Goal: Find specific page/section: Find specific page/section

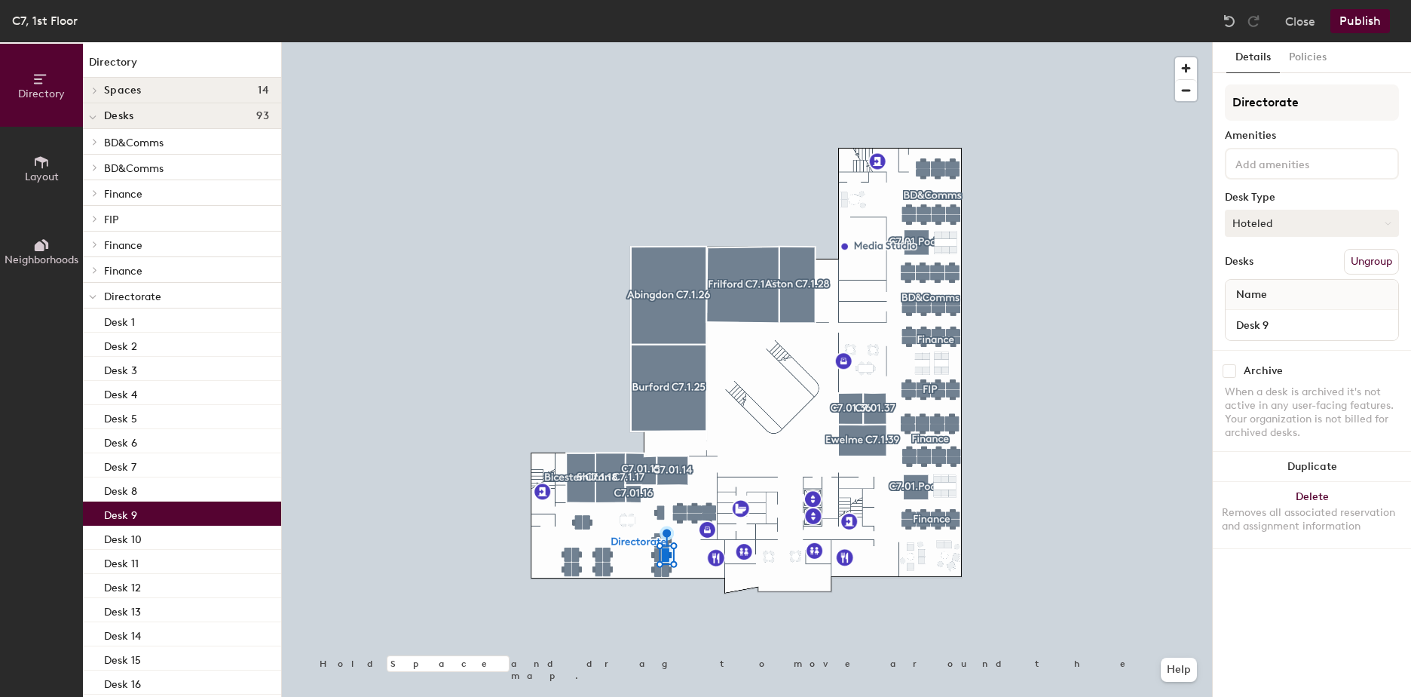
click at [1347, 224] on button "Hoteled" at bounding box center [1312, 223] width 174 height 27
click at [1281, 268] on div "Assigned" at bounding box center [1301, 270] width 151 height 23
click at [1270, 294] on span "Name" at bounding box center [1252, 294] width 46 height 27
click at [1259, 294] on span "Name" at bounding box center [1252, 294] width 46 height 27
click at [1225, 17] on img at bounding box center [1229, 21] width 15 height 15
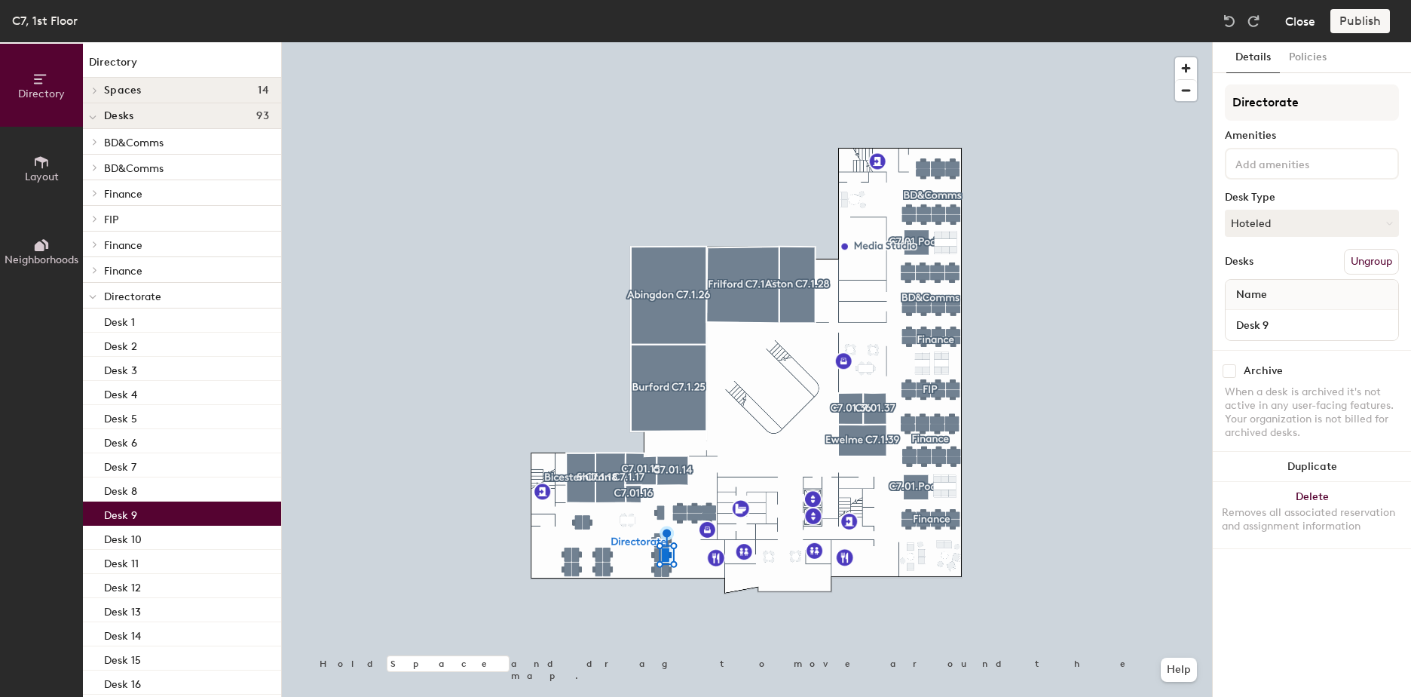
click at [1293, 19] on button "Close" at bounding box center [1300, 21] width 30 height 24
